Goal: Register for event/course

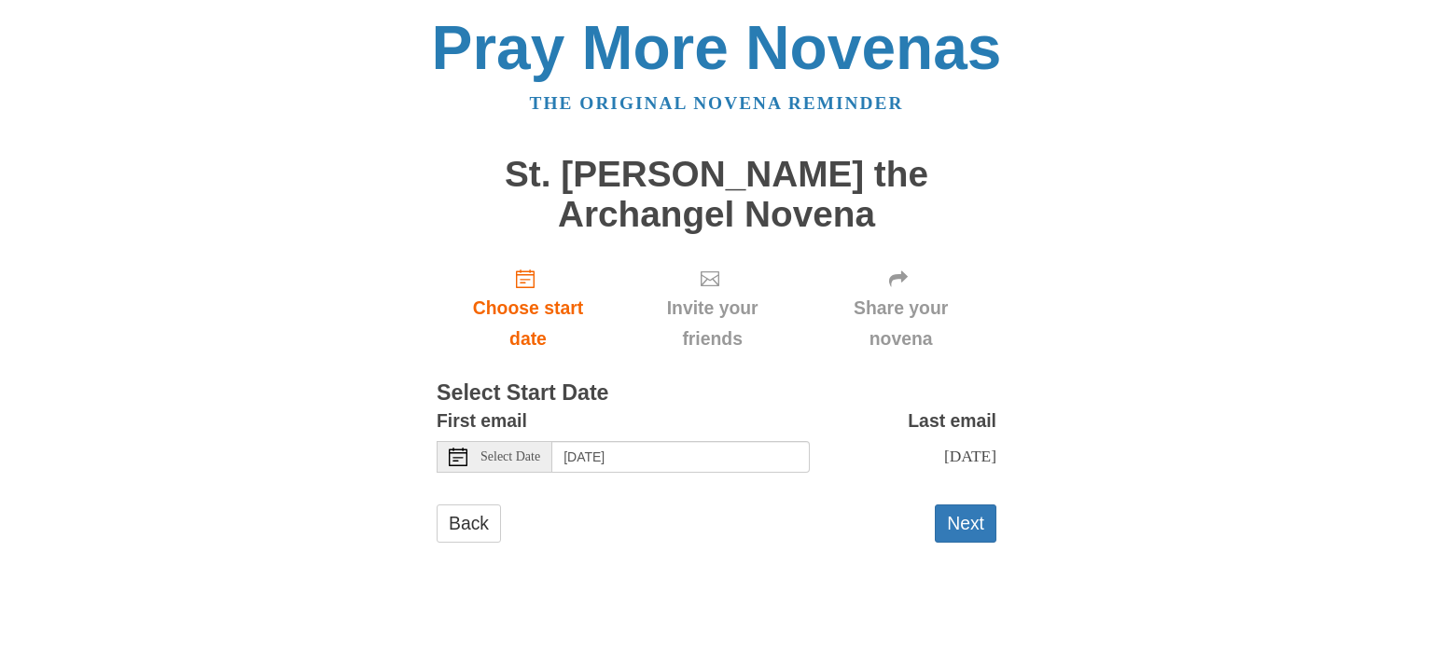
click at [975, 460] on span "Monday, August 25th" at bounding box center [970, 456] width 52 height 19
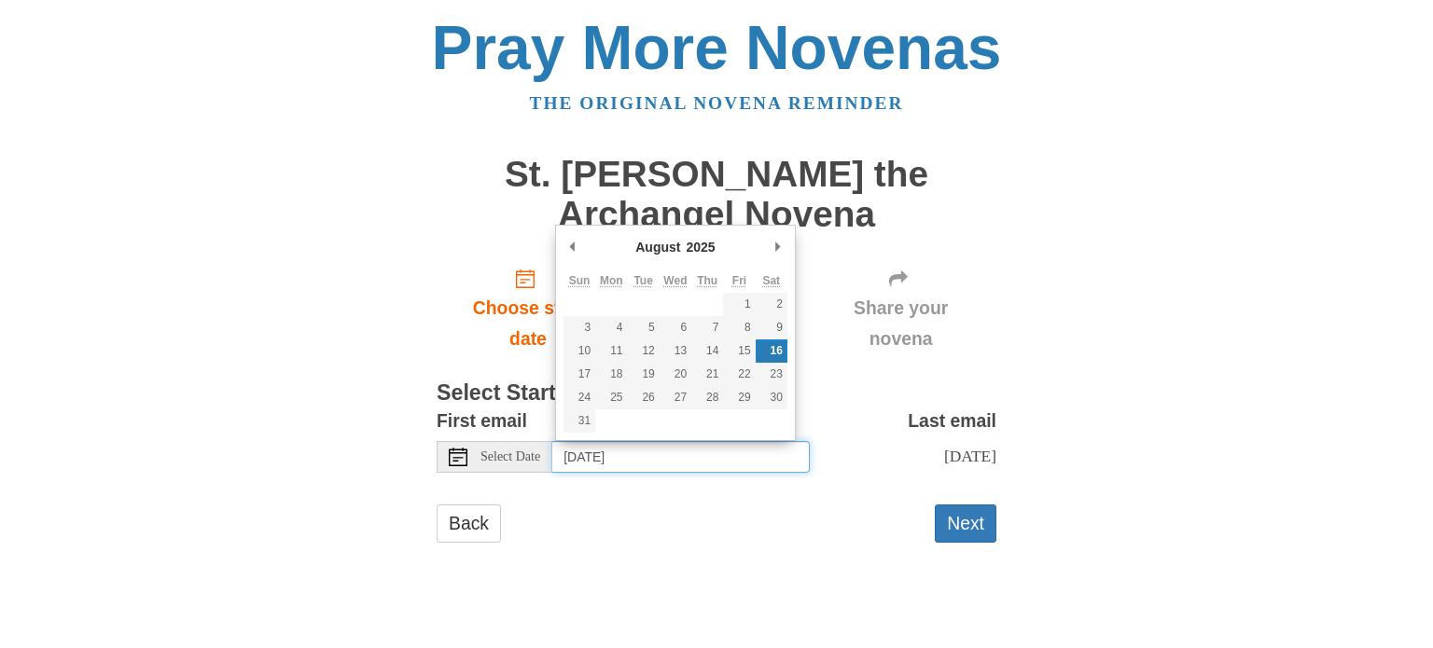
click at [751, 455] on input "Saturday, August 16th" at bounding box center [680, 457] width 257 height 32
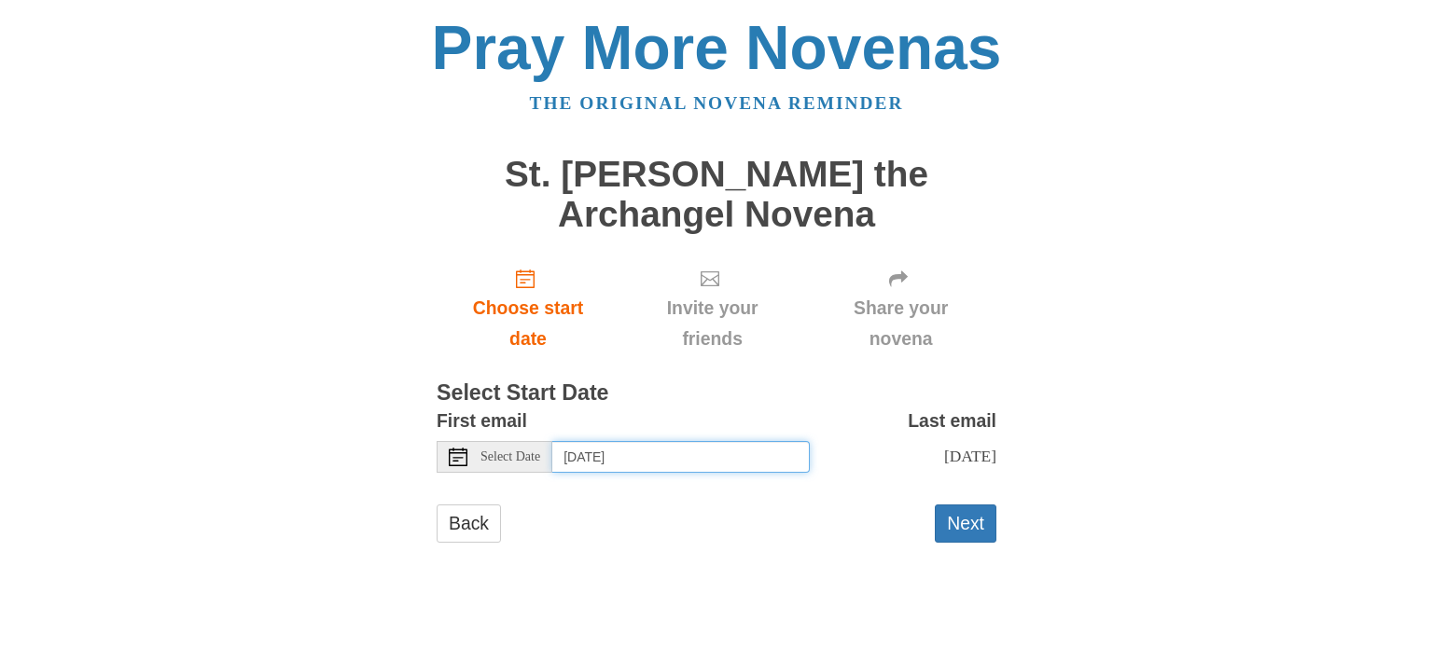
click at [691, 452] on input "Sunday, September 21st" at bounding box center [680, 457] width 257 height 32
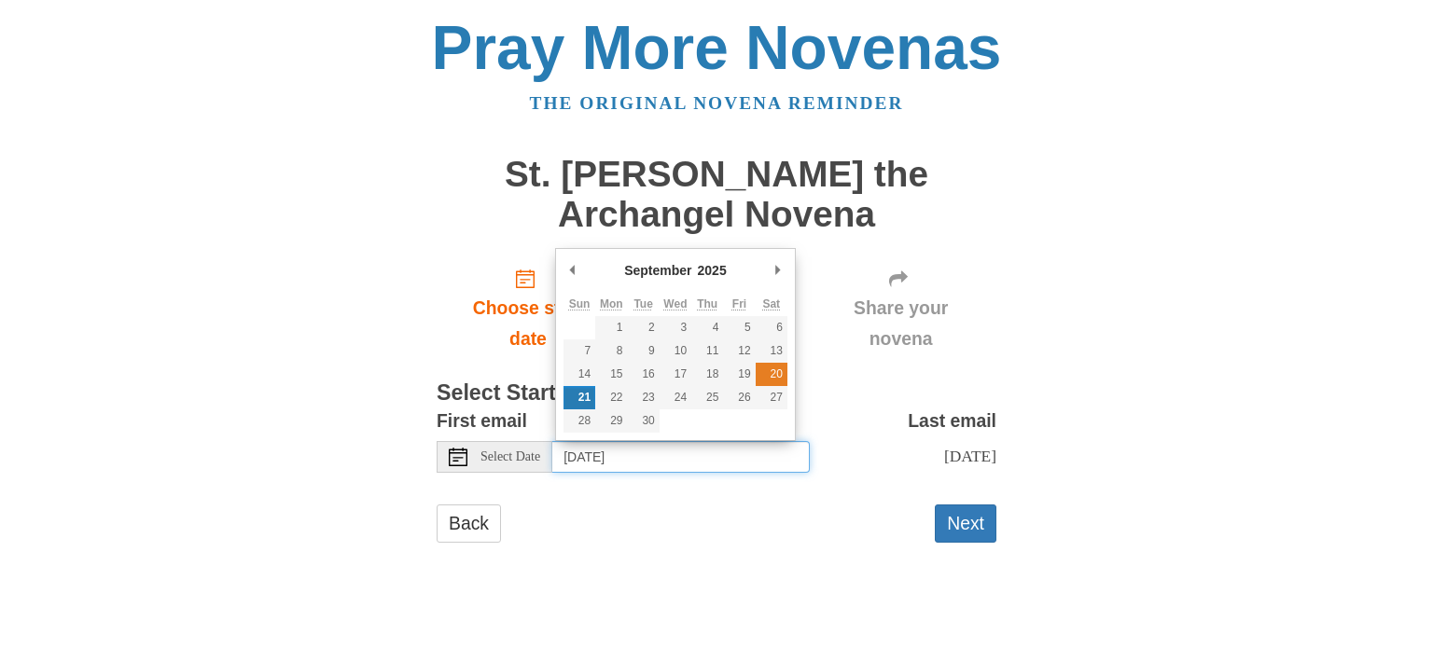
type input "Saturday, September 20th"
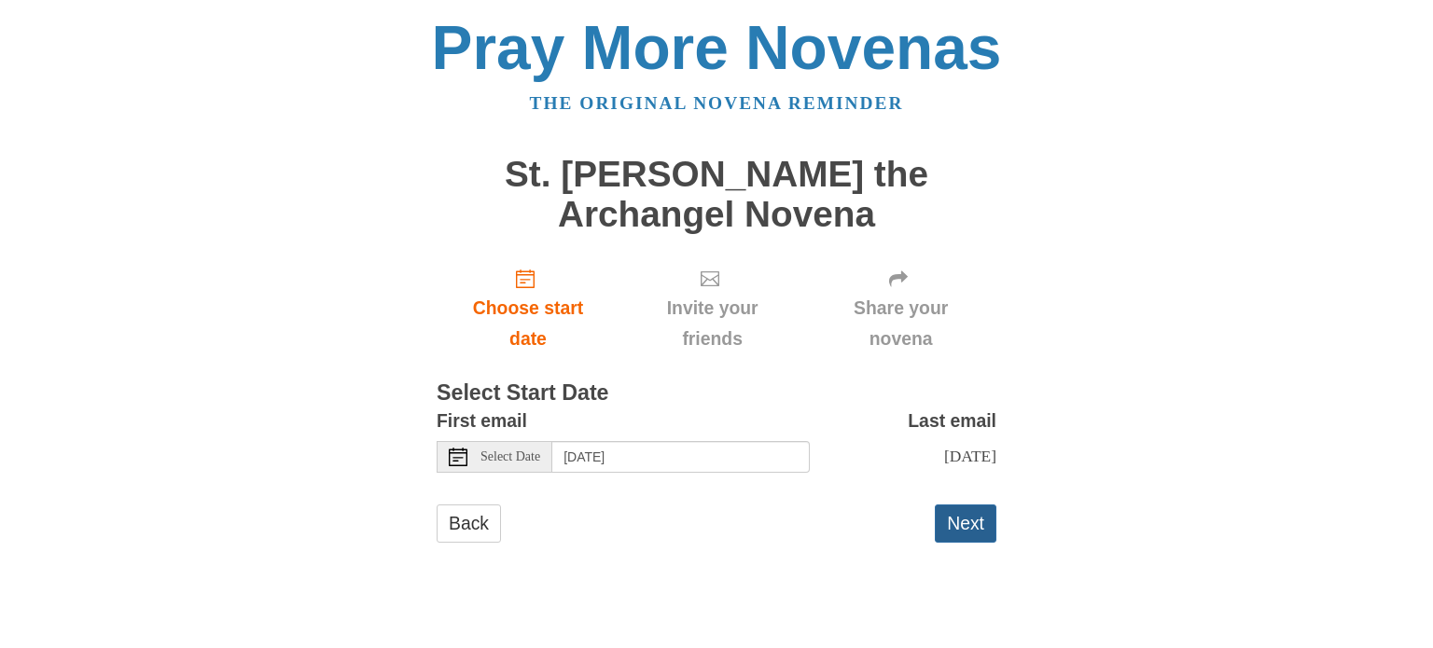
click at [952, 538] on button "Next" at bounding box center [966, 524] width 62 height 38
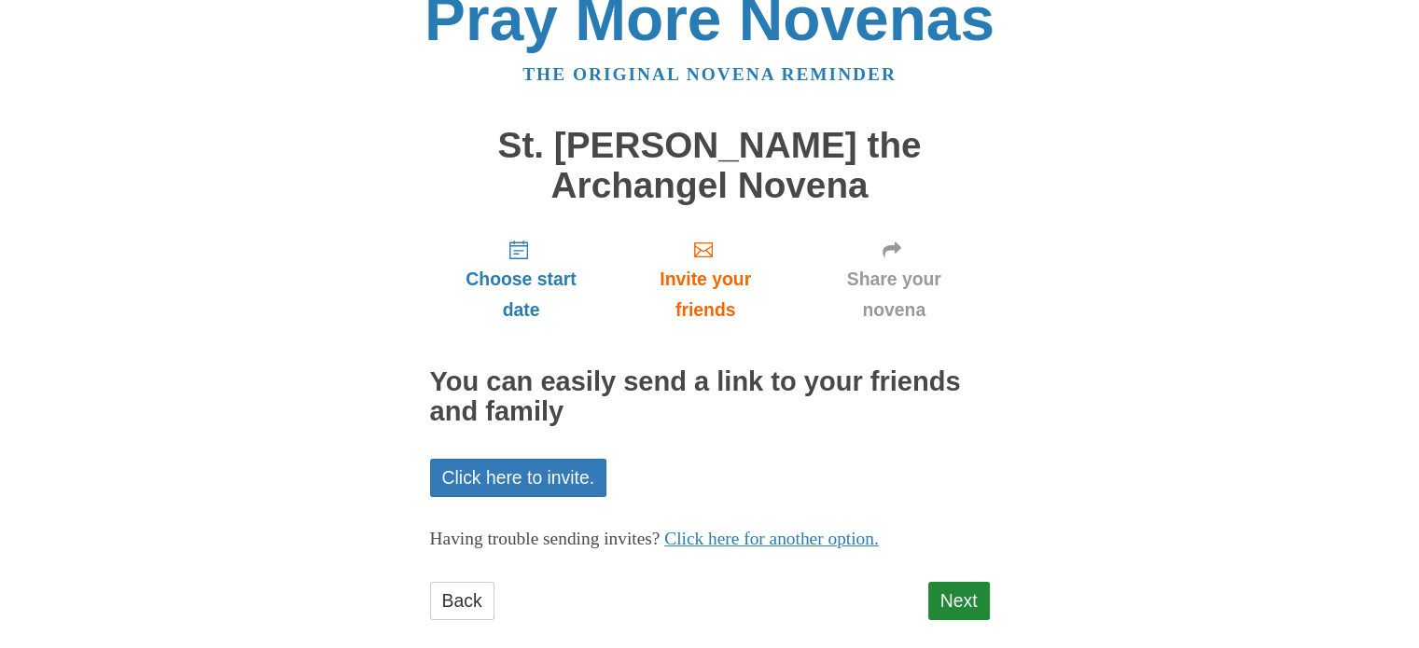
scroll to position [54, 0]
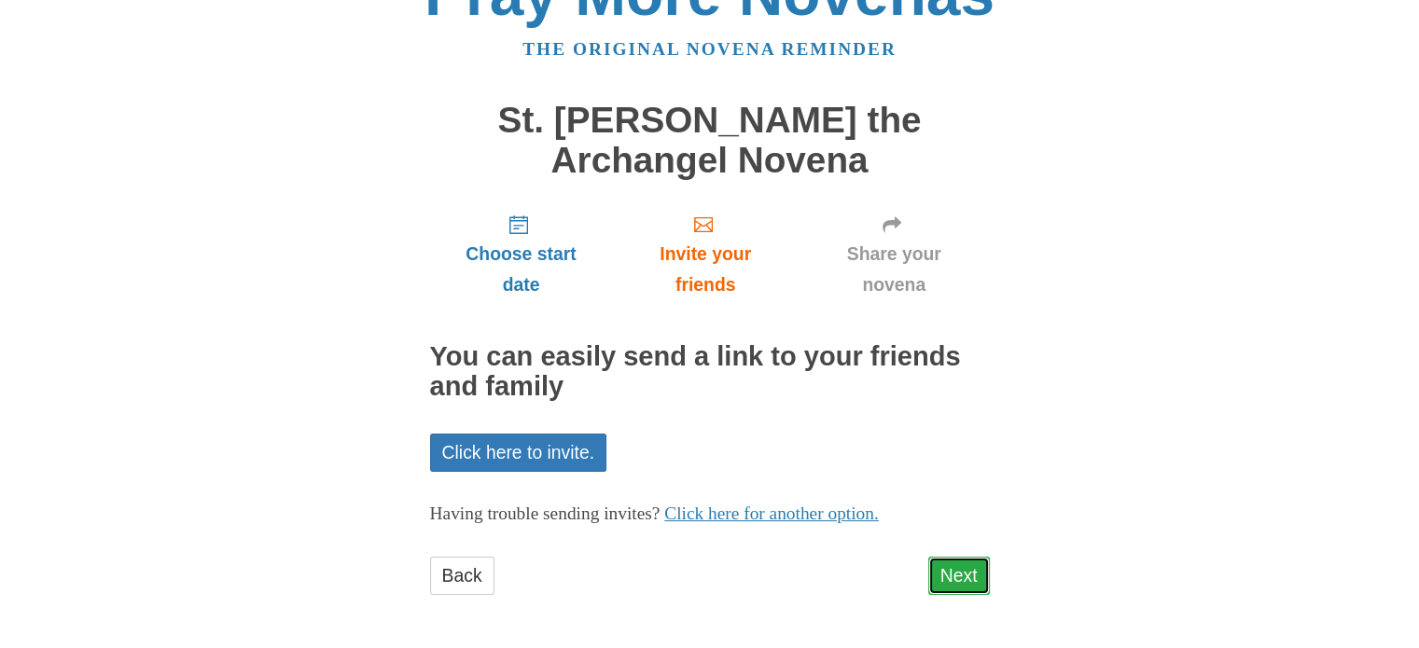
click at [947, 586] on link "Next" at bounding box center [959, 576] width 62 height 38
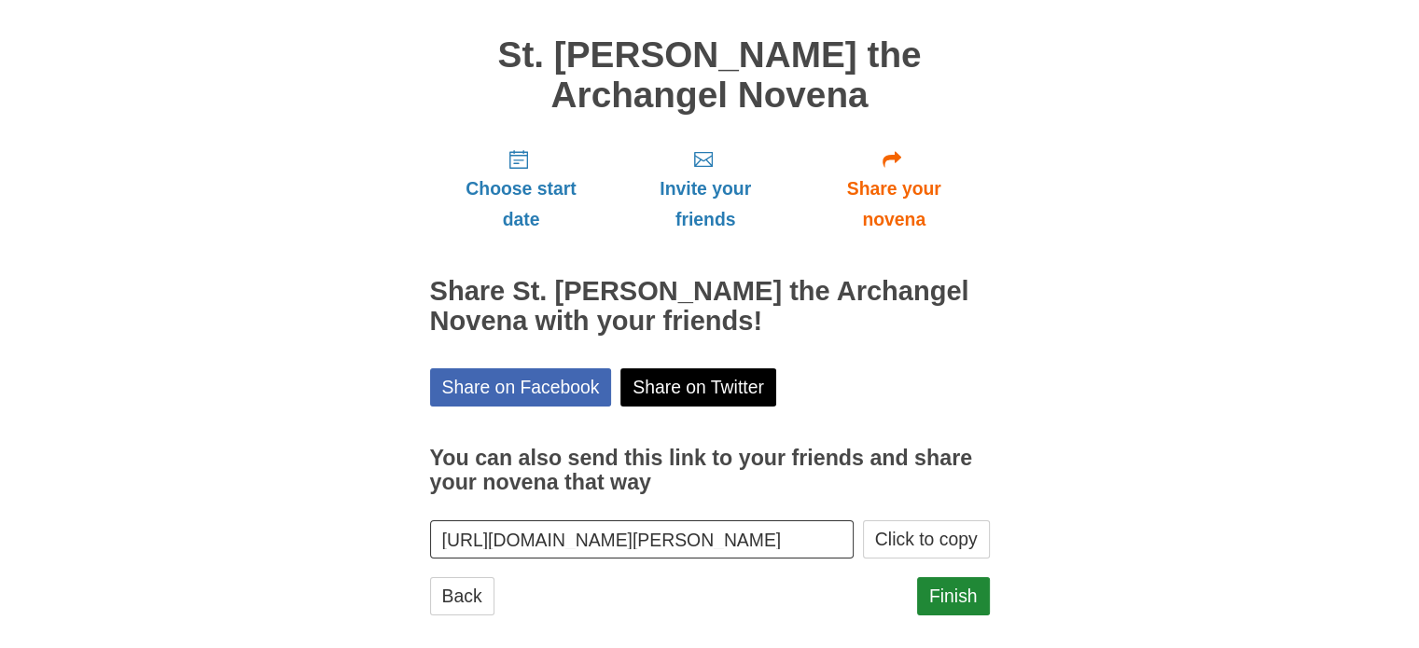
scroll to position [139, 0]
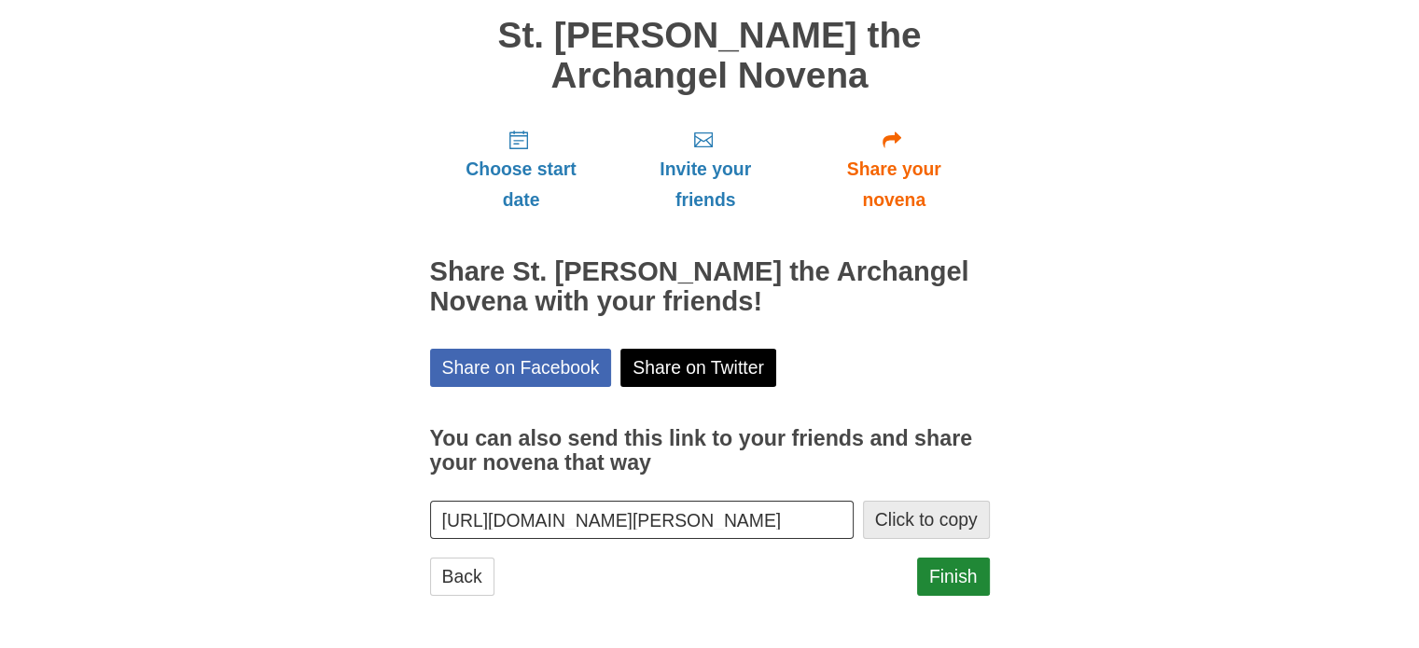
click at [969, 518] on button "Click to copy" at bounding box center [926, 520] width 127 height 38
click at [957, 570] on link "Finish" at bounding box center [953, 577] width 73 height 38
